Goal: Task Accomplishment & Management: Manage account settings

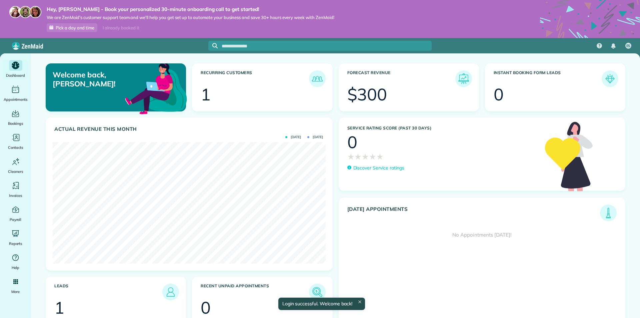
scroll to position [121, 273]
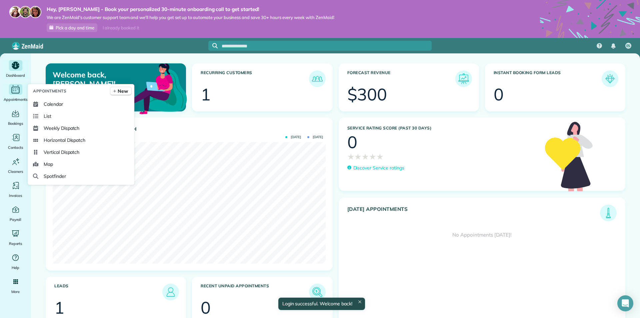
click at [12, 89] on icon "Main" at bounding box center [16, 90] width 8 height 7
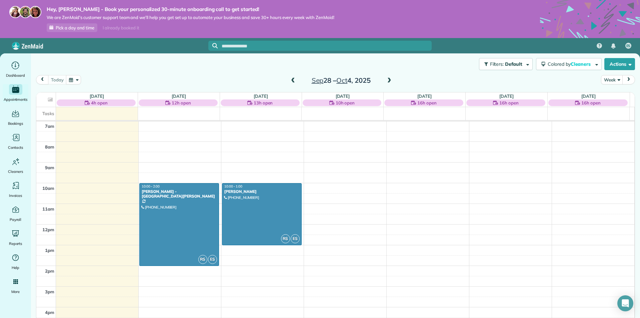
scroll to position [20, 0]
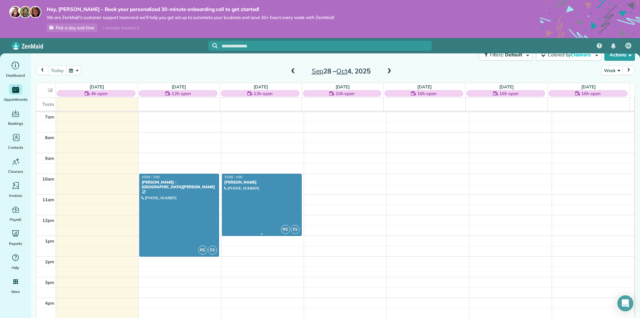
click at [272, 181] on div "[PERSON_NAME]" at bounding box center [262, 182] width 76 height 5
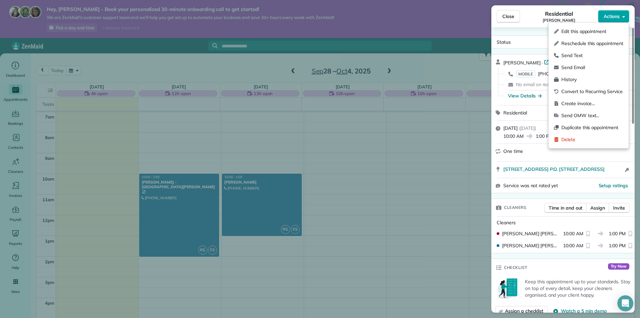
click at [609, 15] on span "Actions" at bounding box center [612, 16] width 16 height 7
click at [582, 43] on span "Reschedule this appointment" at bounding box center [592, 43] width 62 height 7
select select "*"
select select "****"
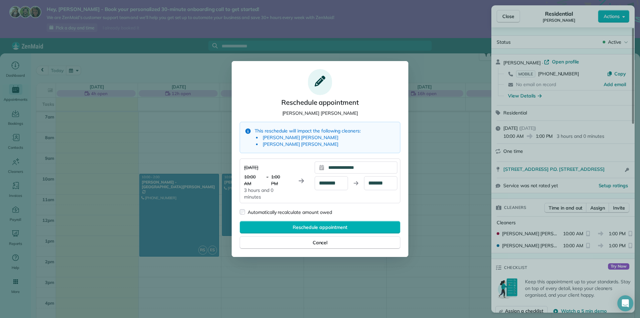
click at [321, 167] on icon at bounding box center [321, 167] width 5 height 5
click at [373, 166] on div "**********" at bounding box center [360, 167] width 73 height 12
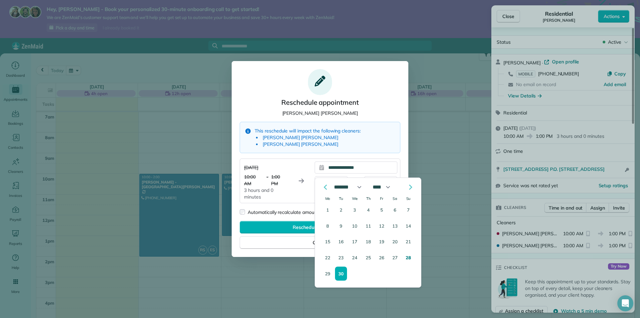
click at [410, 187] on icon "Go to the Next Month" at bounding box center [410, 187] width 8 height 8
select select "*"
click at [340, 224] on button "7" at bounding box center [341, 226] width 12 height 14
type div "**********"
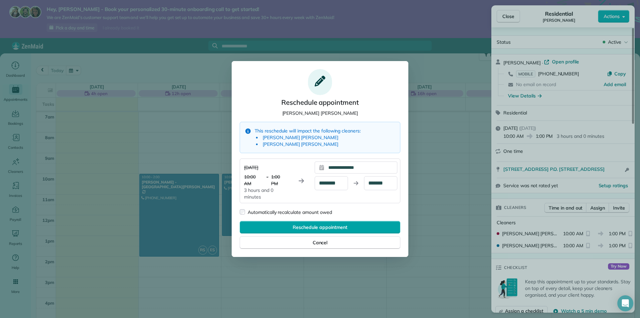
click at [315, 225] on span "Reschedule appointment" at bounding box center [320, 227] width 54 height 7
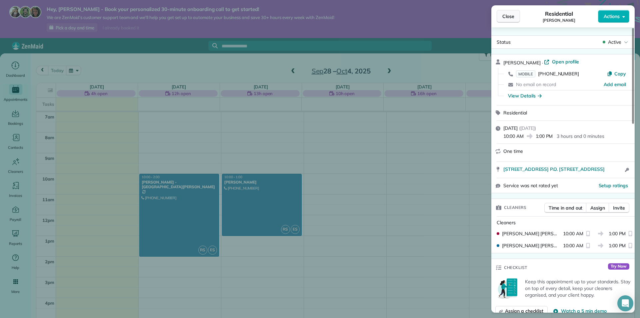
click at [508, 19] on span "Close" at bounding box center [508, 16] width 12 height 7
